Goal: Task Accomplishment & Management: Manage account settings

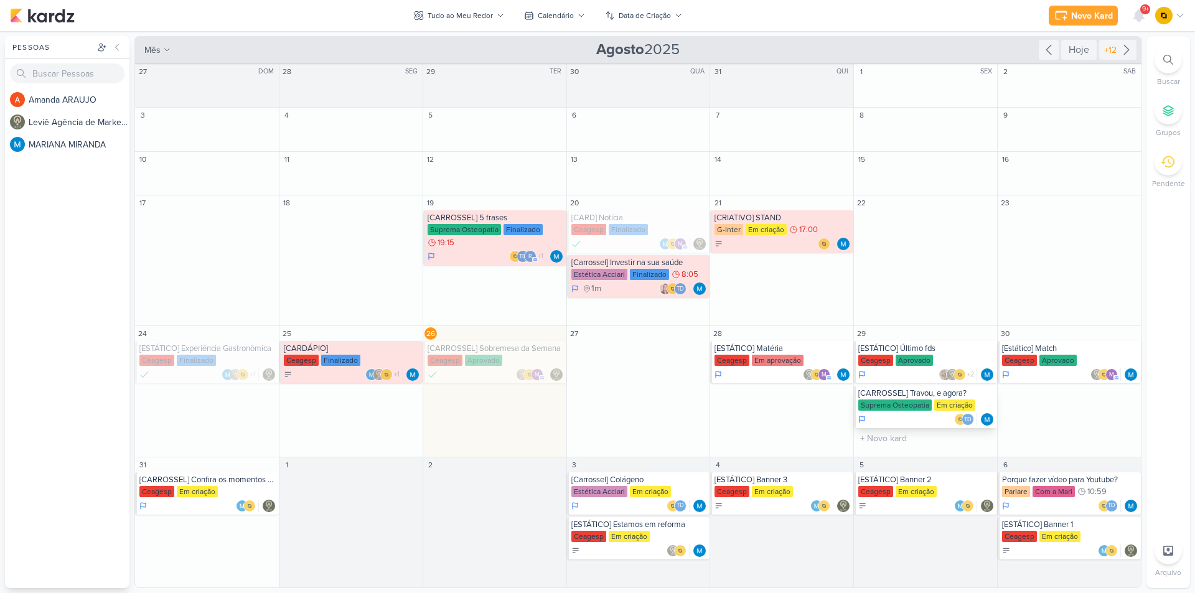
click at [902, 403] on div "Suprema Osteopatia" at bounding box center [894, 404] width 73 height 11
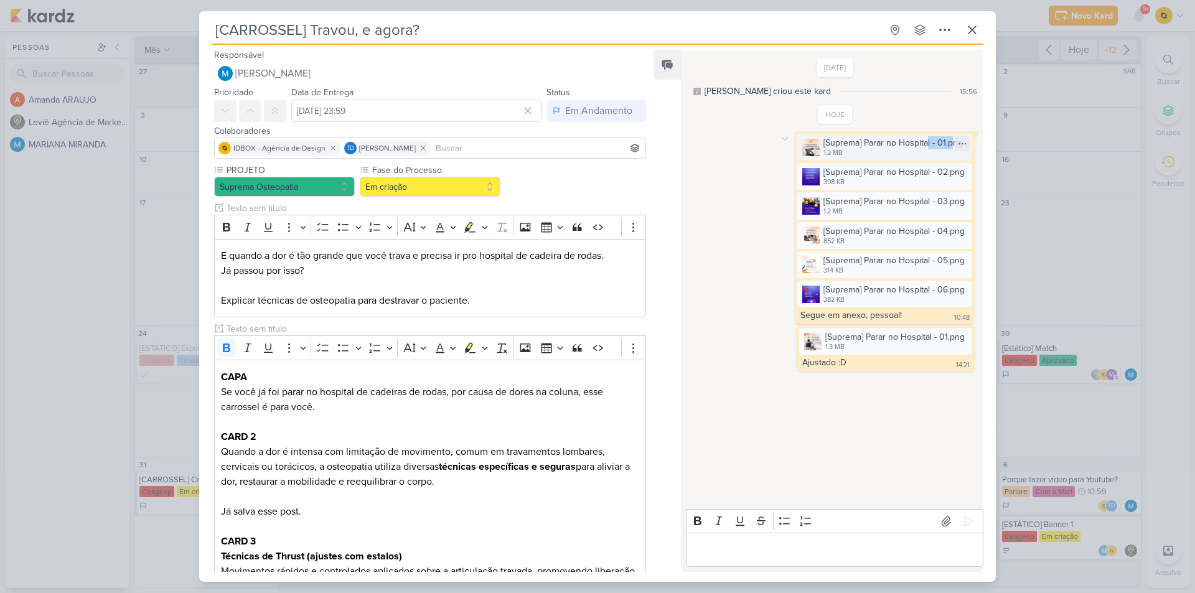
drag, startPoint x: 923, startPoint y: 146, endPoint x: 957, endPoint y: 147, distance: 33.6
click at [948, 145] on div "[Suprema] Parar no Hospital - 01.png" at bounding box center [892, 142] width 139 height 13
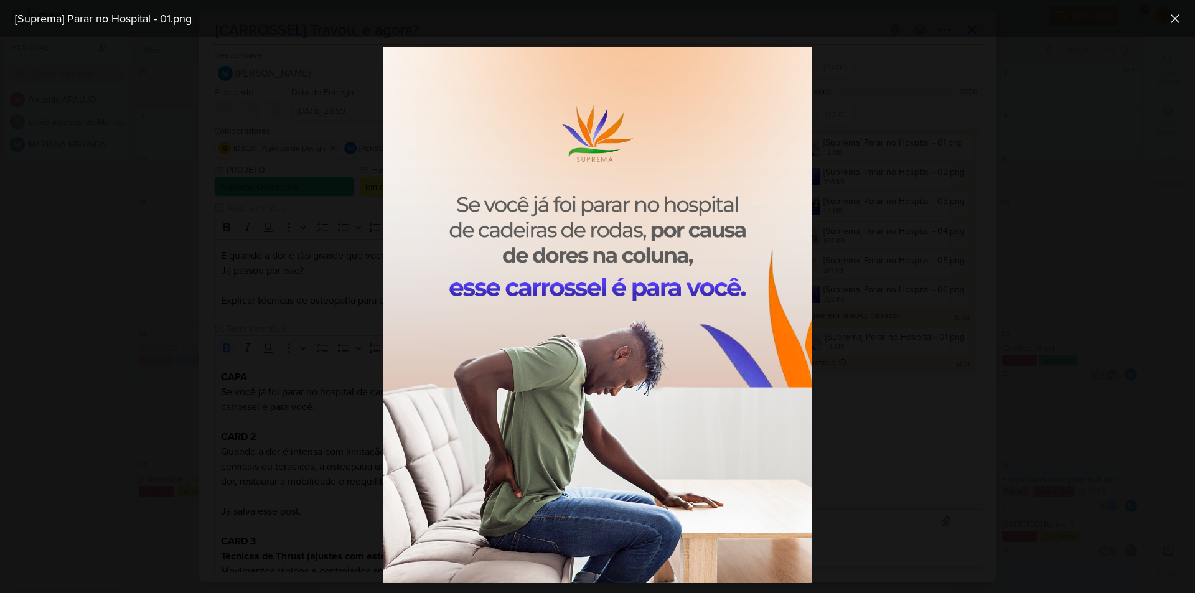
click at [958, 147] on div at bounding box center [597, 315] width 1195 height 556
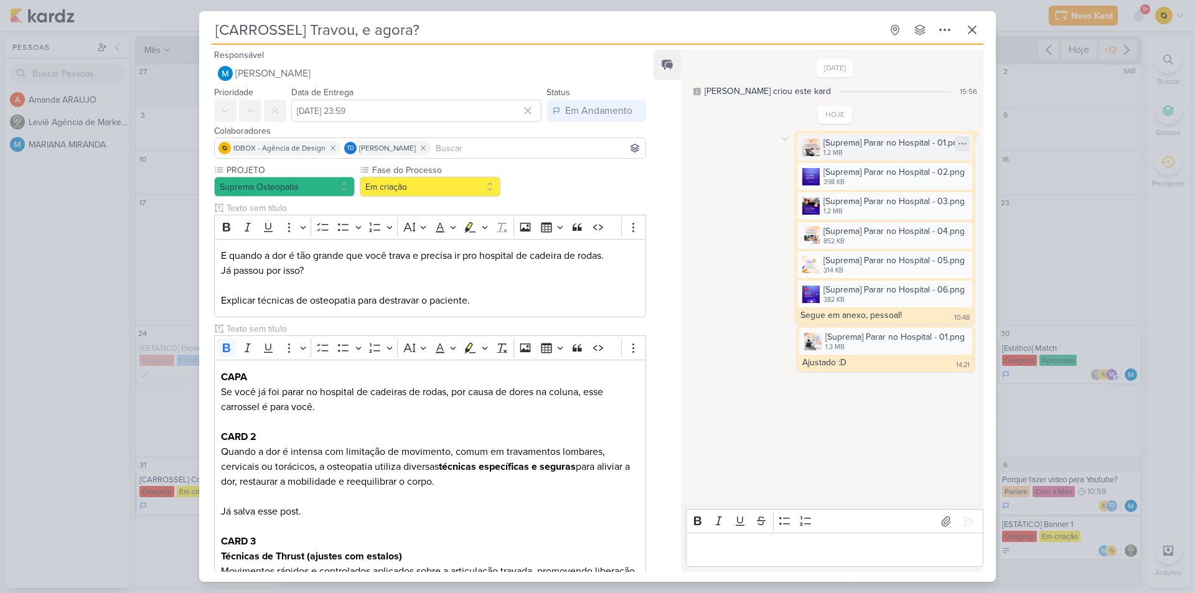
click at [959, 144] on icon at bounding box center [962, 143] width 7 height 1
click at [957, 144] on icon at bounding box center [962, 144] width 10 height 10
click at [889, 147] on div "[Suprema] Parar no Hospital - 01.png" at bounding box center [892, 142] width 139 height 13
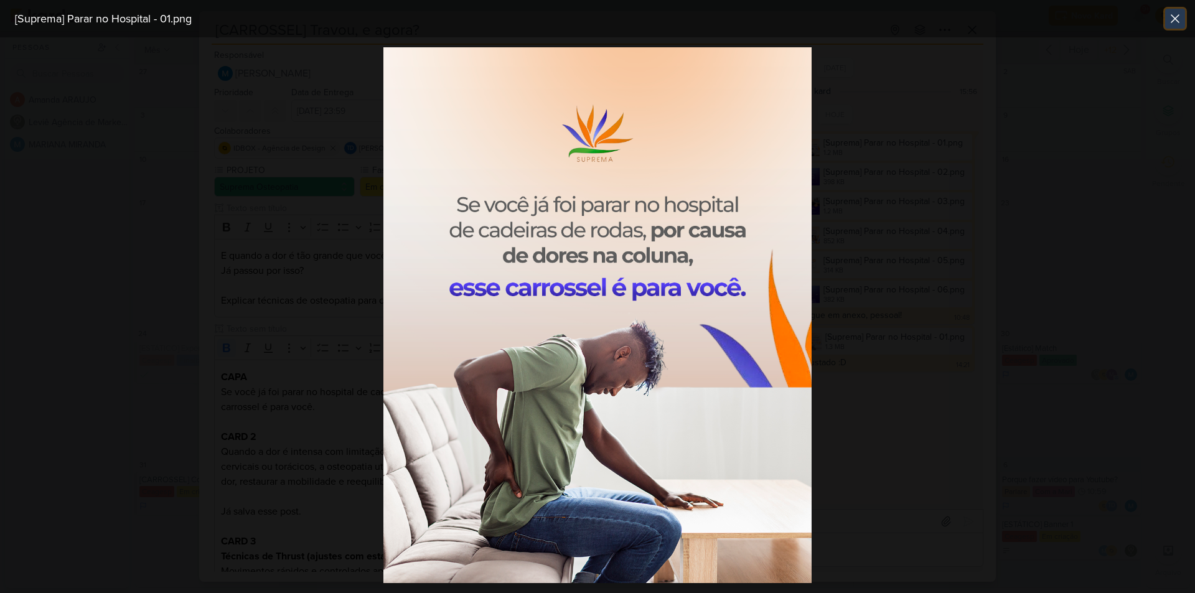
click at [1172, 17] on icon at bounding box center [1174, 18] width 15 height 15
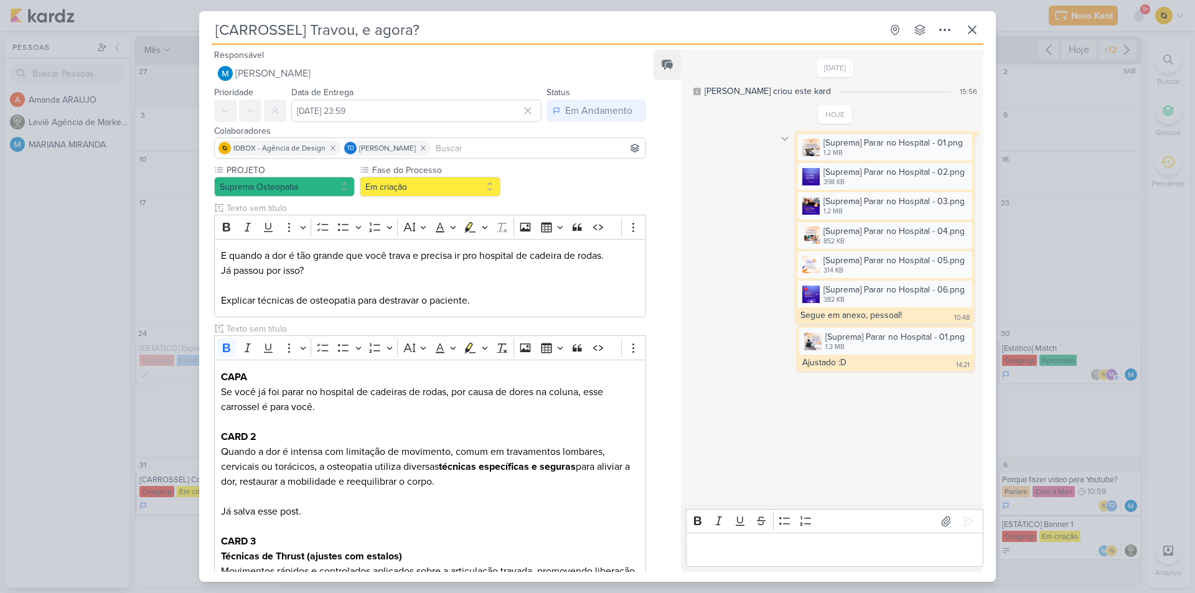
click at [778, 132] on div at bounding box center [784, 138] width 15 height 15
click at [803, 155] on div "Deletar" at bounding box center [817, 160] width 28 height 13
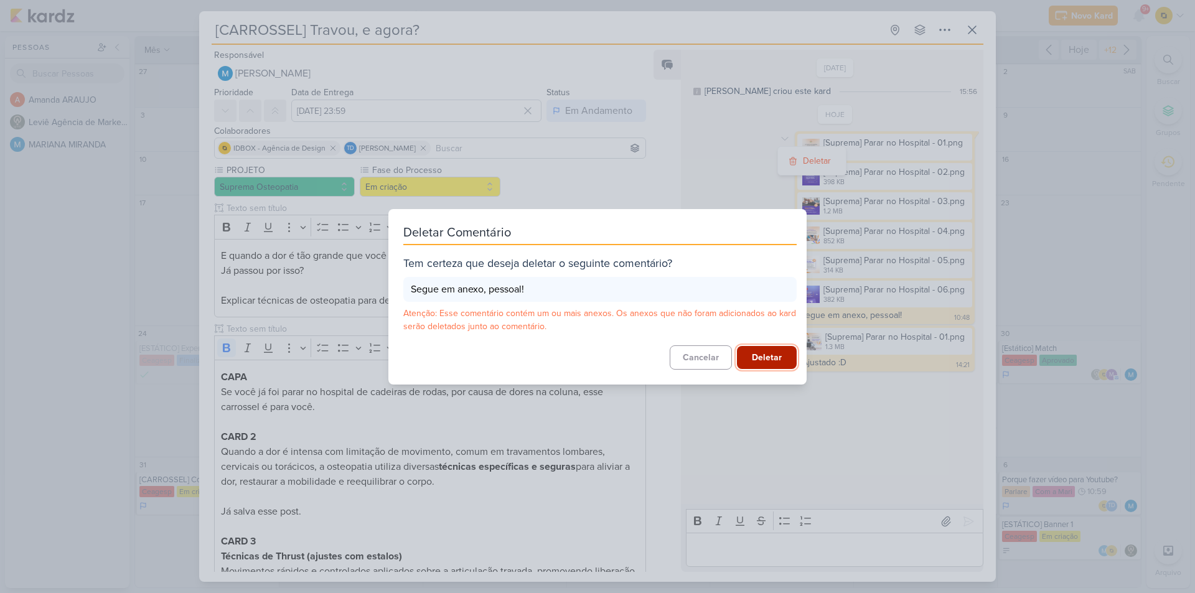
click at [761, 361] on button "Deletar" at bounding box center [767, 357] width 60 height 23
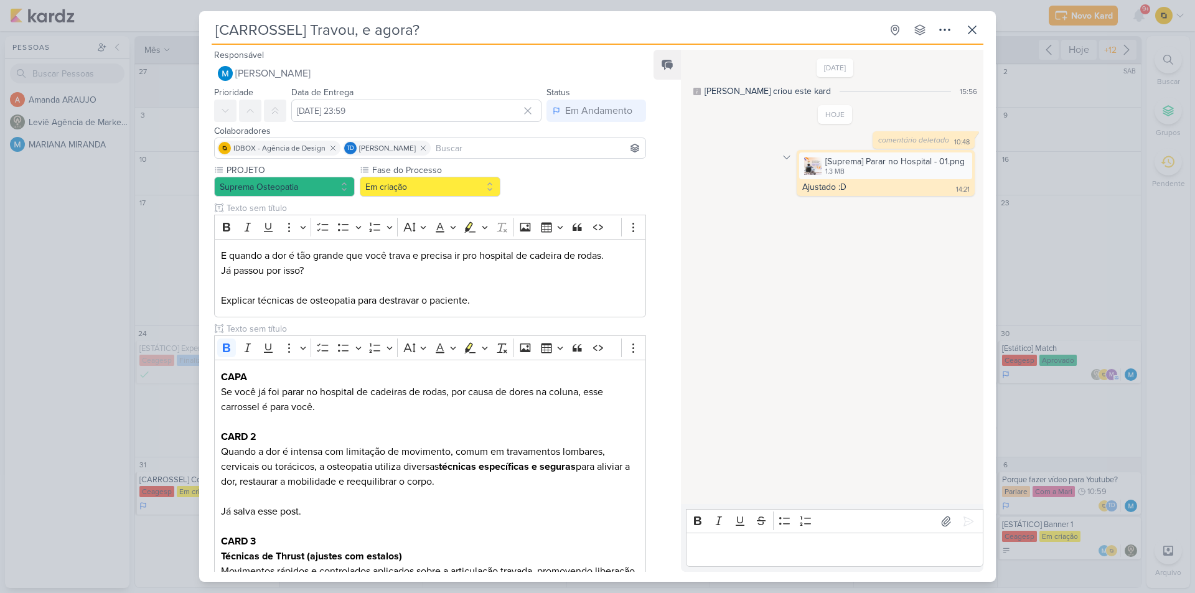
click at [785, 155] on icon at bounding box center [786, 157] width 10 height 10
click at [799, 175] on button "Deletar" at bounding box center [814, 179] width 68 height 21
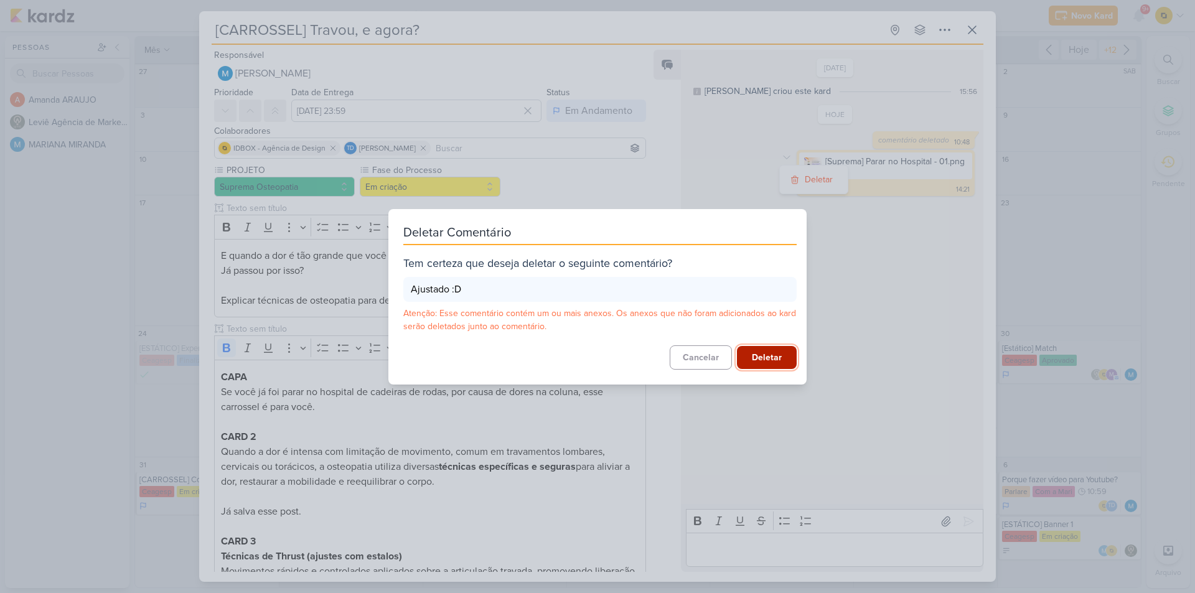
click at [763, 357] on button "Deletar" at bounding box center [767, 357] width 60 height 23
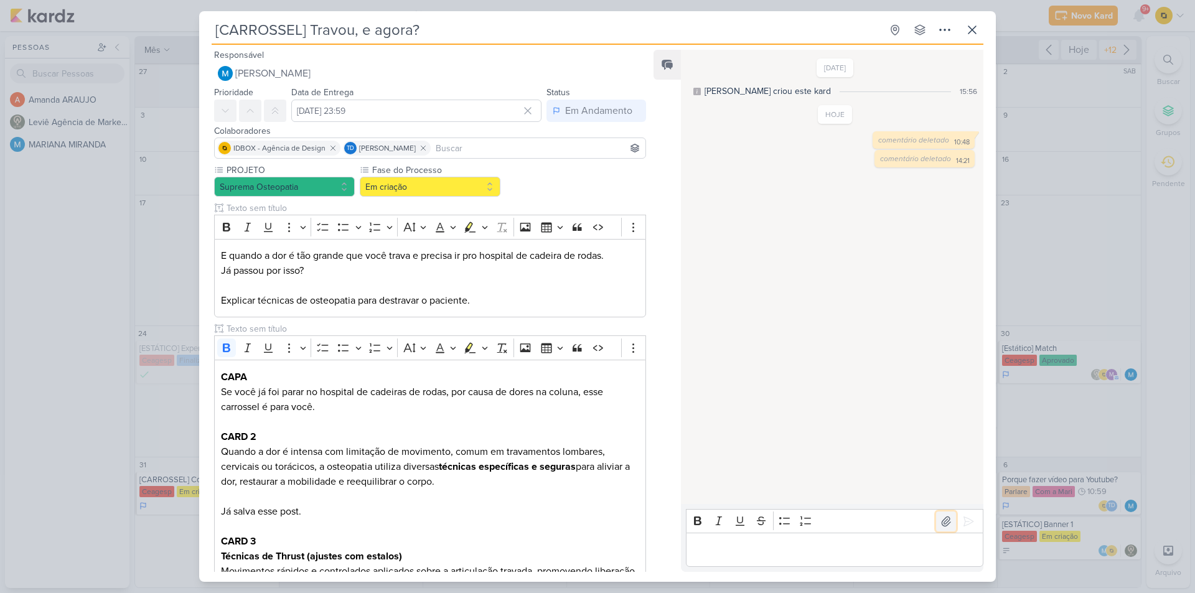
click at [939, 517] on icon at bounding box center [945, 521] width 12 height 12
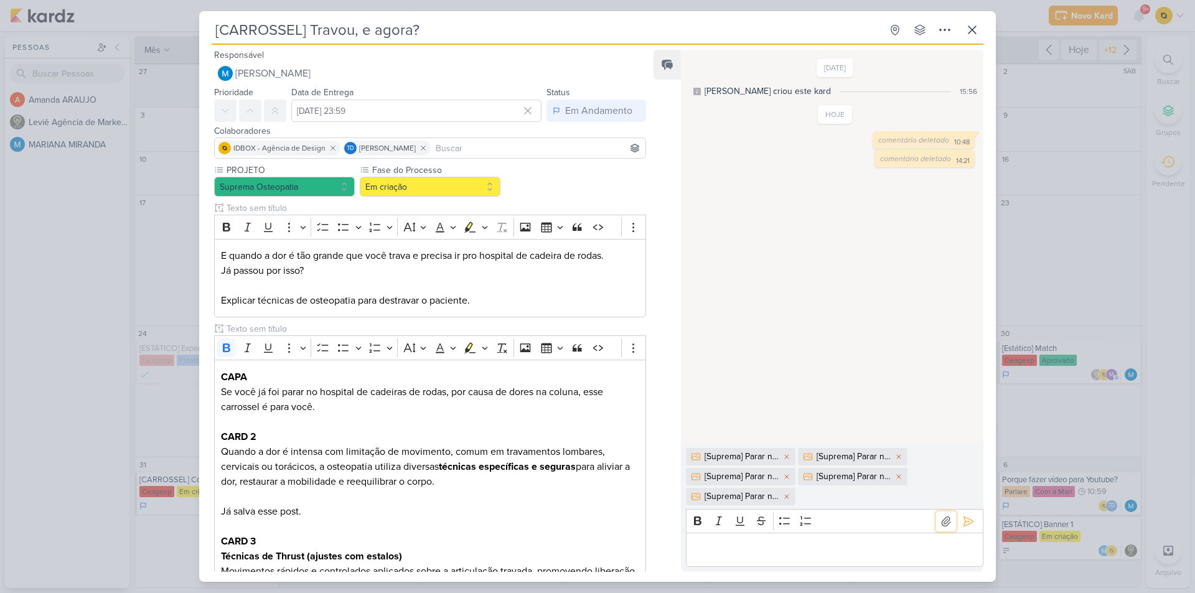
click at [941, 521] on icon at bounding box center [945, 520] width 9 height 9
click at [969, 521] on button at bounding box center [968, 521] width 20 height 20
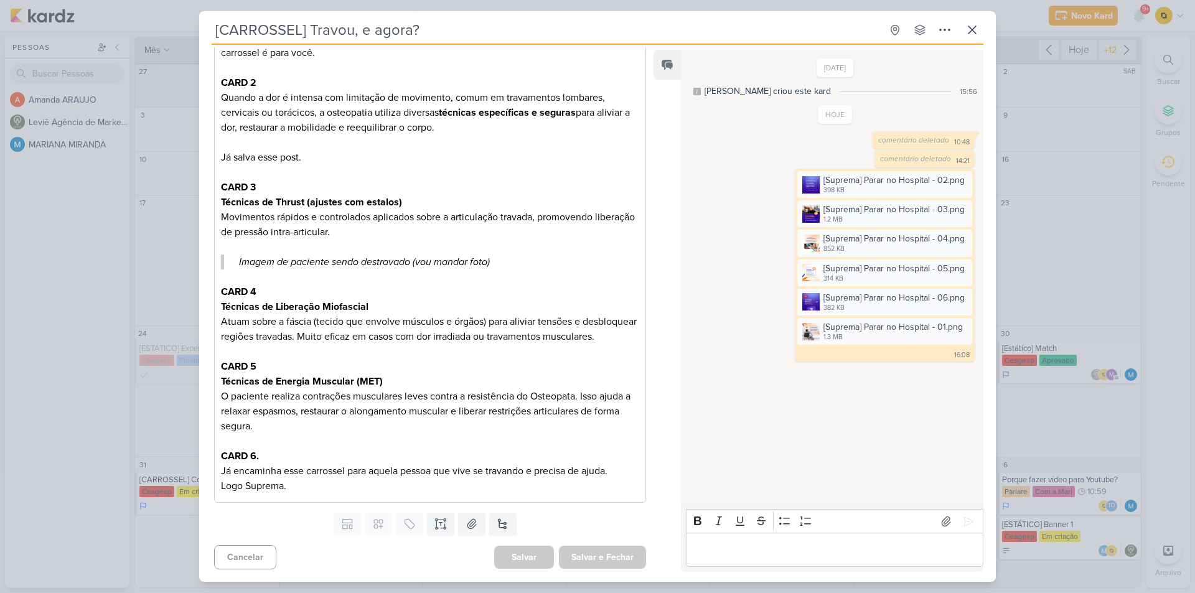
scroll to position [369, 0]
